Goal: Task Accomplishment & Management: Use online tool/utility

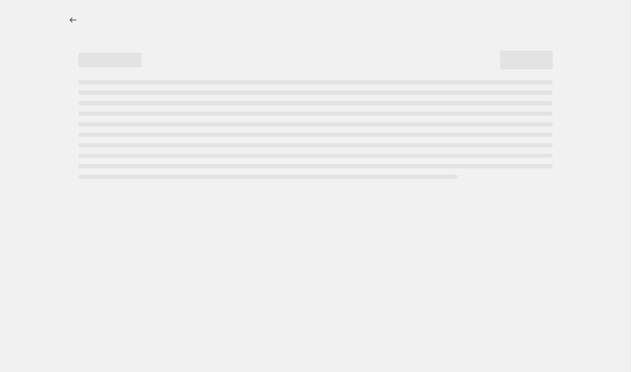
select select "percentage"
select select "collection"
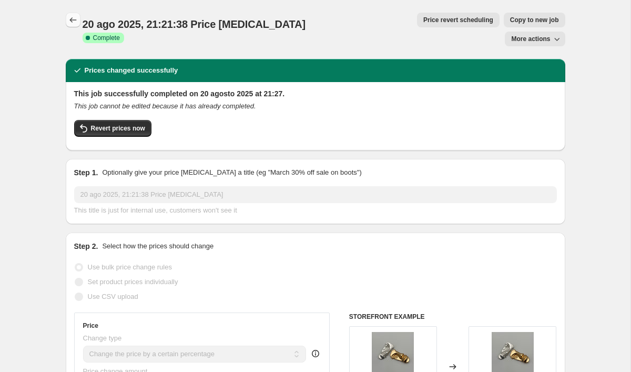
click at [75, 17] on icon "Price change jobs" at bounding box center [73, 20] width 11 height 11
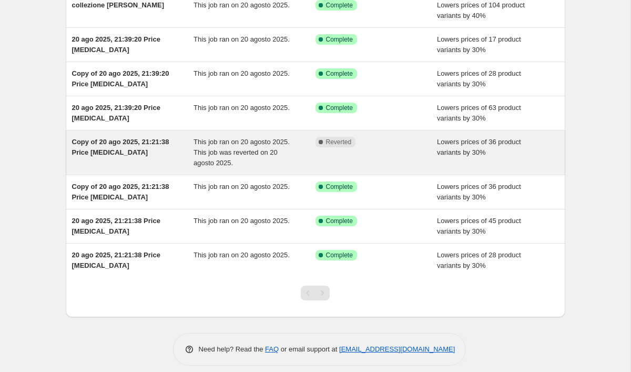
scroll to position [146, 0]
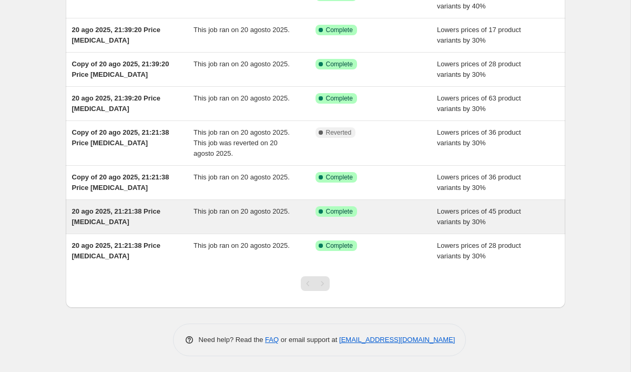
click at [400, 214] on div "Success Complete Complete" at bounding box center [369, 211] width 106 height 11
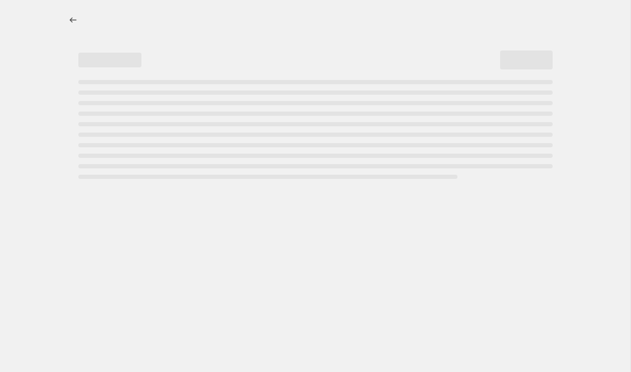
select select "percentage"
select select "collection"
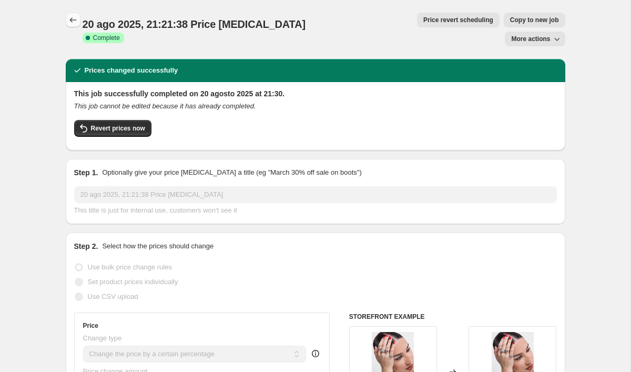
click at [75, 20] on icon "Price change jobs" at bounding box center [73, 20] width 11 height 11
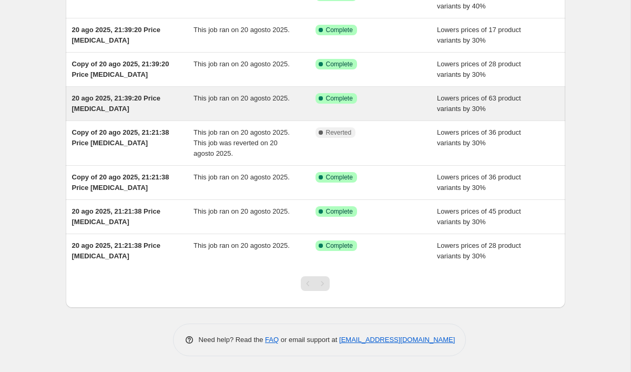
scroll to position [146, 0]
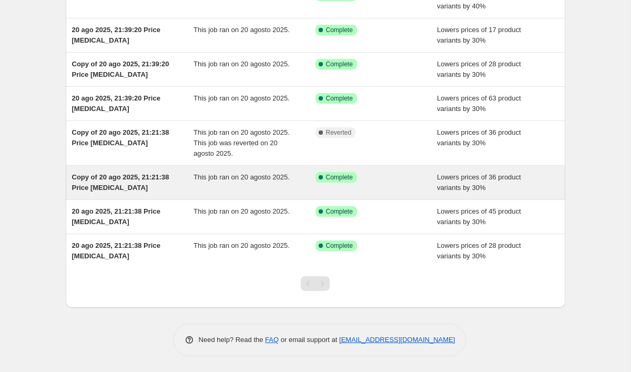
click at [300, 185] on div "This job ran on 20 agosto 2025." at bounding box center [255, 182] width 122 height 21
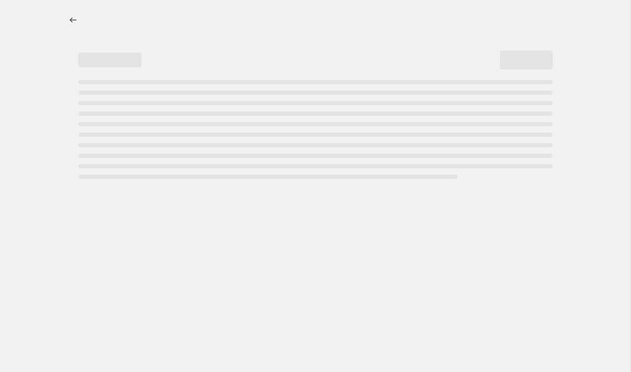
select select "percentage"
select select "collection"
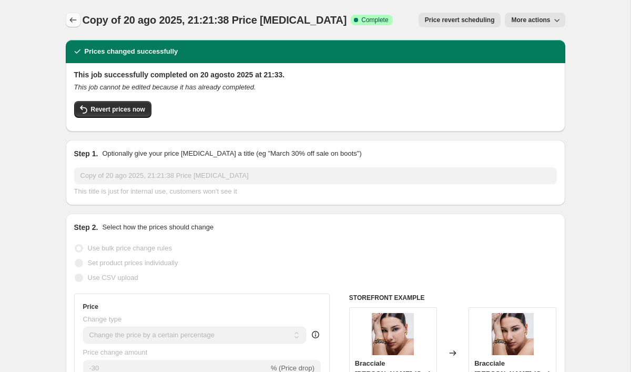
click at [73, 20] on icon "Price change jobs" at bounding box center [73, 20] width 11 height 11
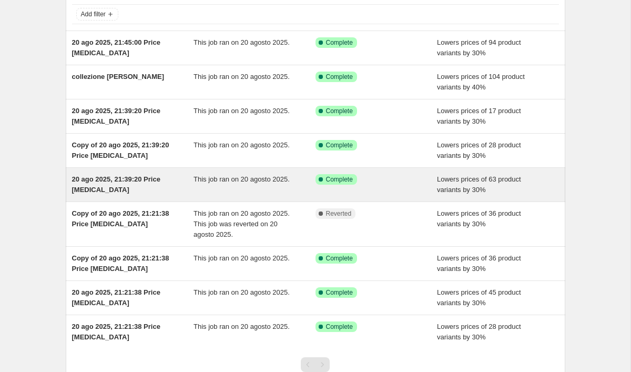
scroll to position [68, 0]
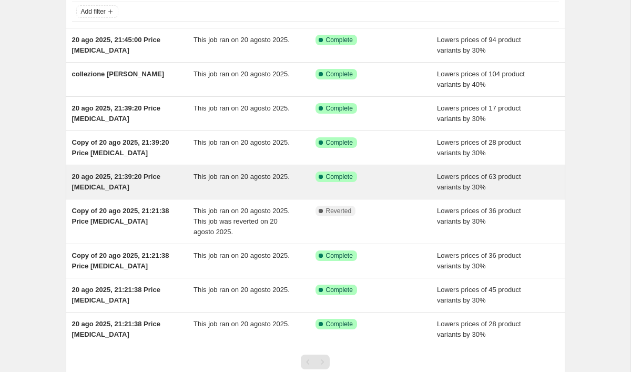
click at [288, 189] on div "This job ran on 20 agosto 2025." at bounding box center [255, 182] width 122 height 21
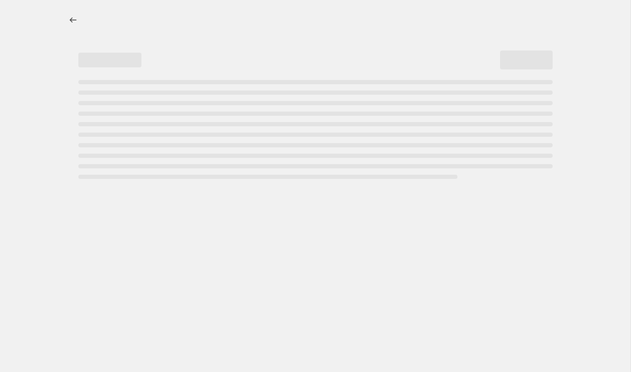
select select "percentage"
select select "collection"
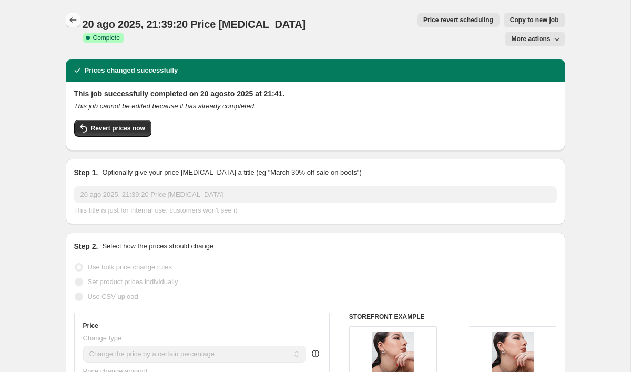
click at [71, 23] on icon "Price change jobs" at bounding box center [73, 20] width 11 height 11
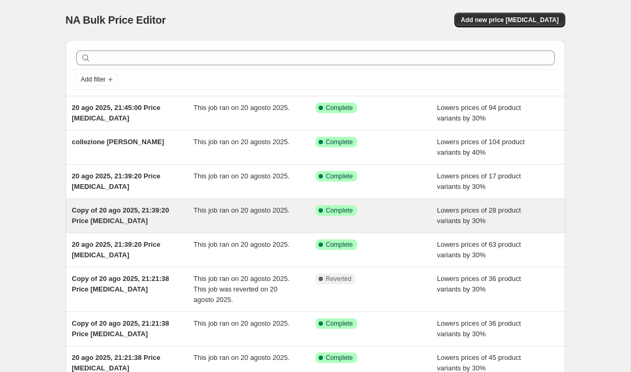
click at [366, 218] on div "Success Complete Complete" at bounding box center [377, 215] width 122 height 21
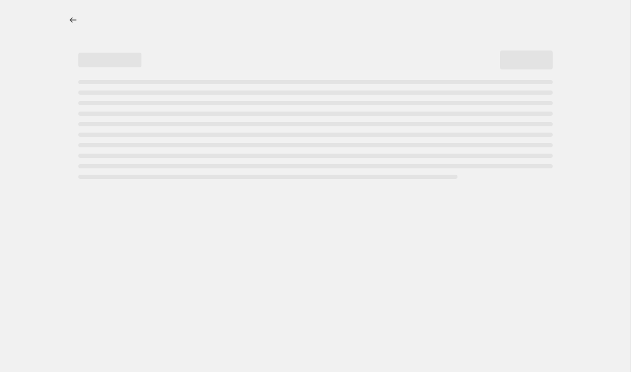
select select "percentage"
select select "collection"
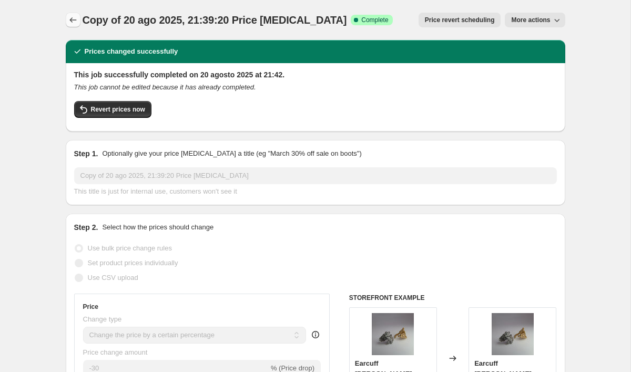
click at [74, 18] on icon "Price change jobs" at bounding box center [73, 20] width 11 height 11
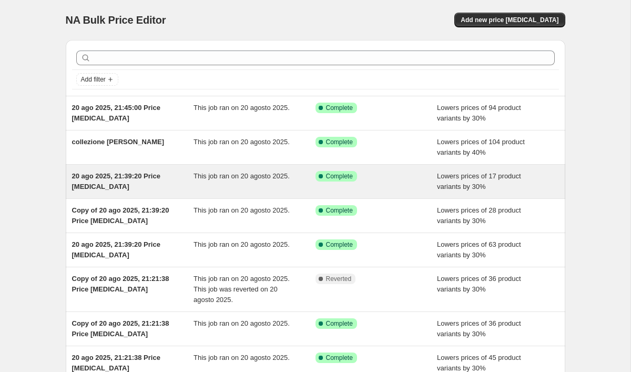
click at [257, 190] on div "This job ran on 20 agosto 2025." at bounding box center [255, 181] width 122 height 21
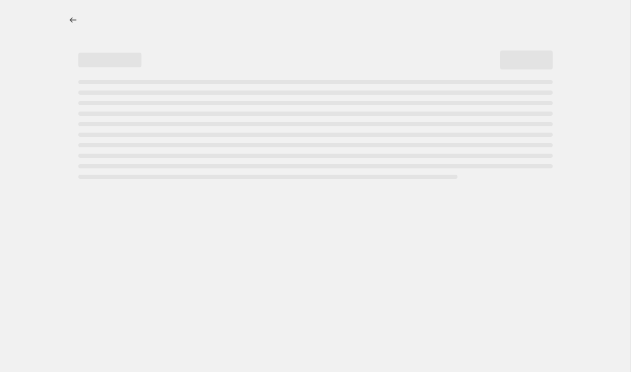
select select "percentage"
select select "collection"
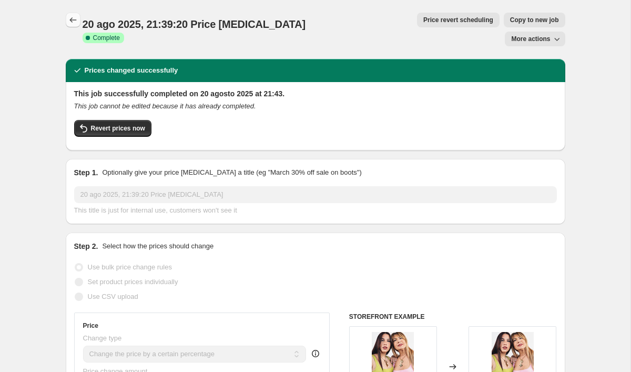
click at [78, 22] on icon "Price change jobs" at bounding box center [73, 20] width 11 height 11
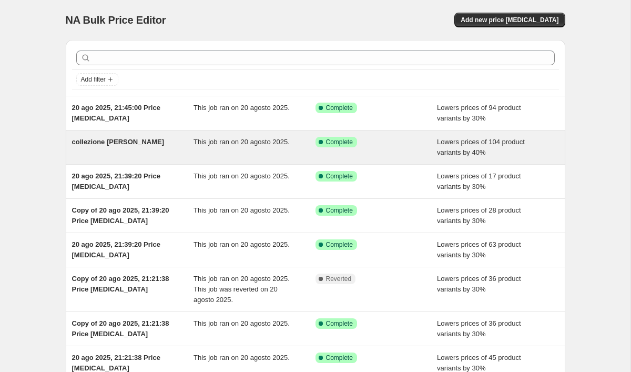
click at [244, 158] on div "collezione [PERSON_NAME] This job ran on 20 agosto 2025. Success Complete Compl…" at bounding box center [316, 148] width 500 height 34
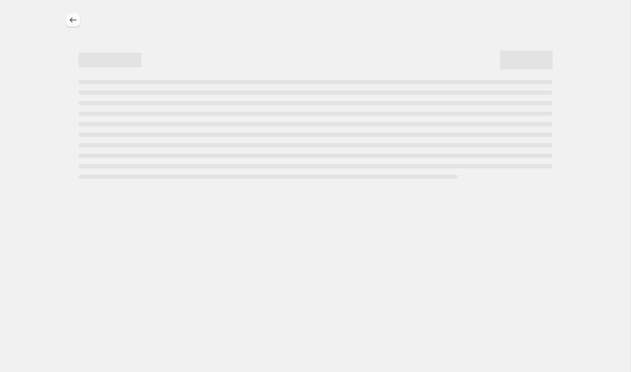
click at [75, 22] on icon "Price change jobs" at bounding box center [73, 20] width 11 height 11
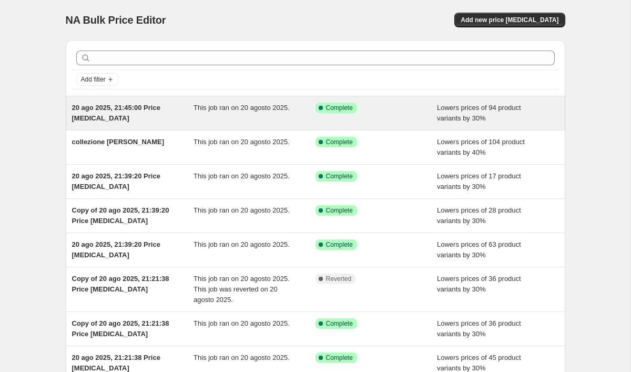
click at [165, 114] on div "20 ago 2025, 21:45:00 Price [MEDICAL_DATA]" at bounding box center [133, 113] width 122 height 21
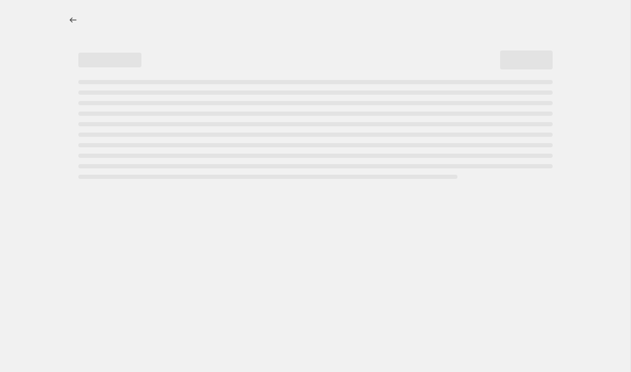
select select "percentage"
select select "collection"
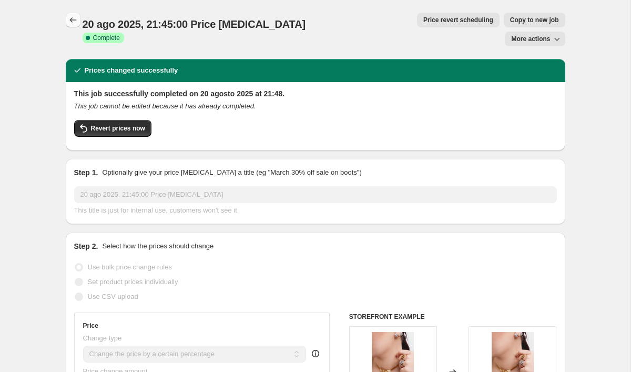
click at [70, 18] on icon "Price change jobs" at bounding box center [73, 20] width 11 height 11
